Goal: Task Accomplishment & Management: Check status

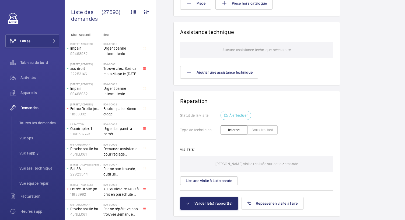
scroll to position [432, 0]
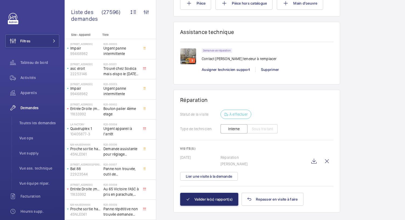
scroll to position [577, 0]
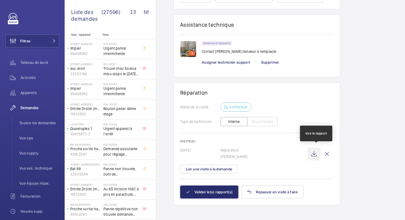
click at [315, 151] on wm-front-icon-button at bounding box center [313, 153] width 13 height 13
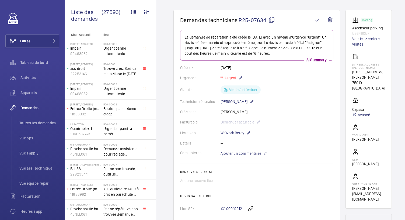
scroll to position [41, 0]
